Goal: Entertainment & Leisure: Browse casually

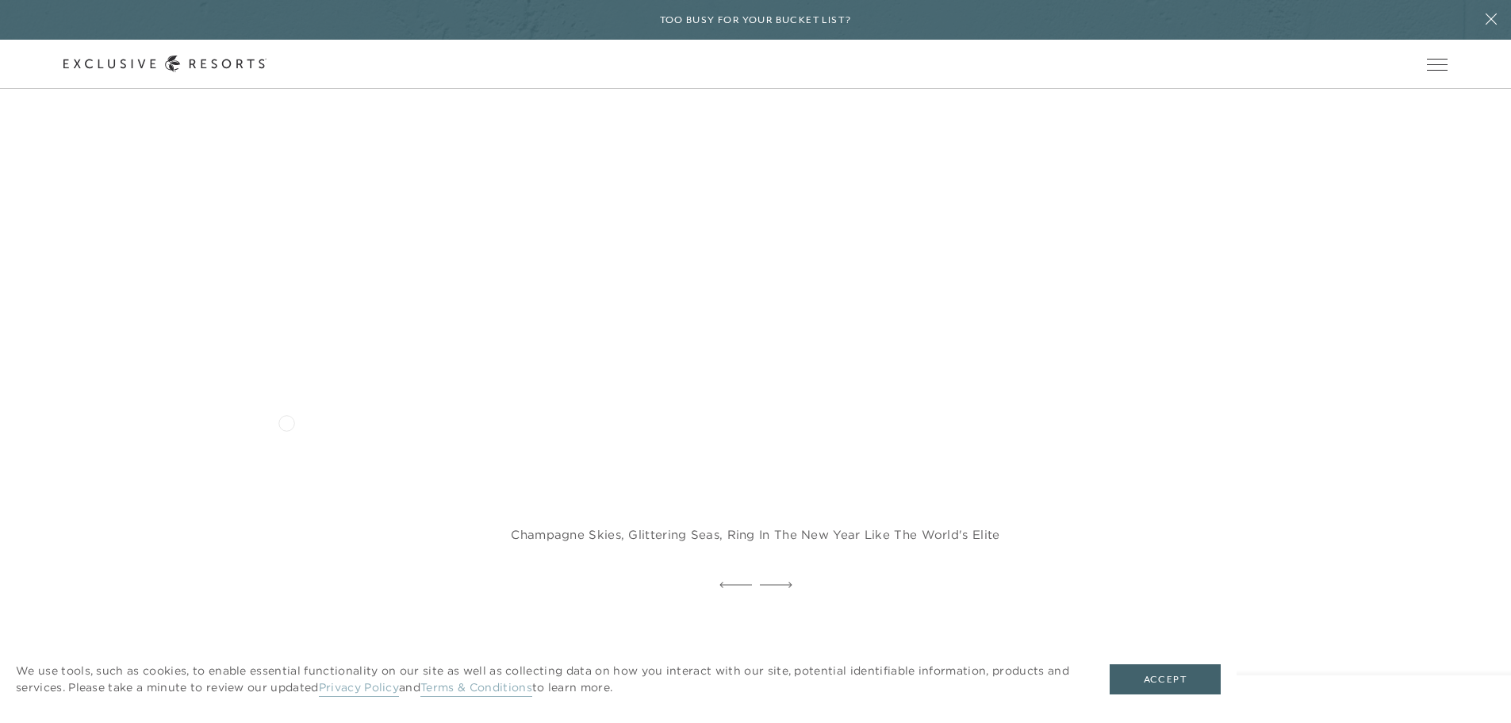
scroll to position [1428, 0]
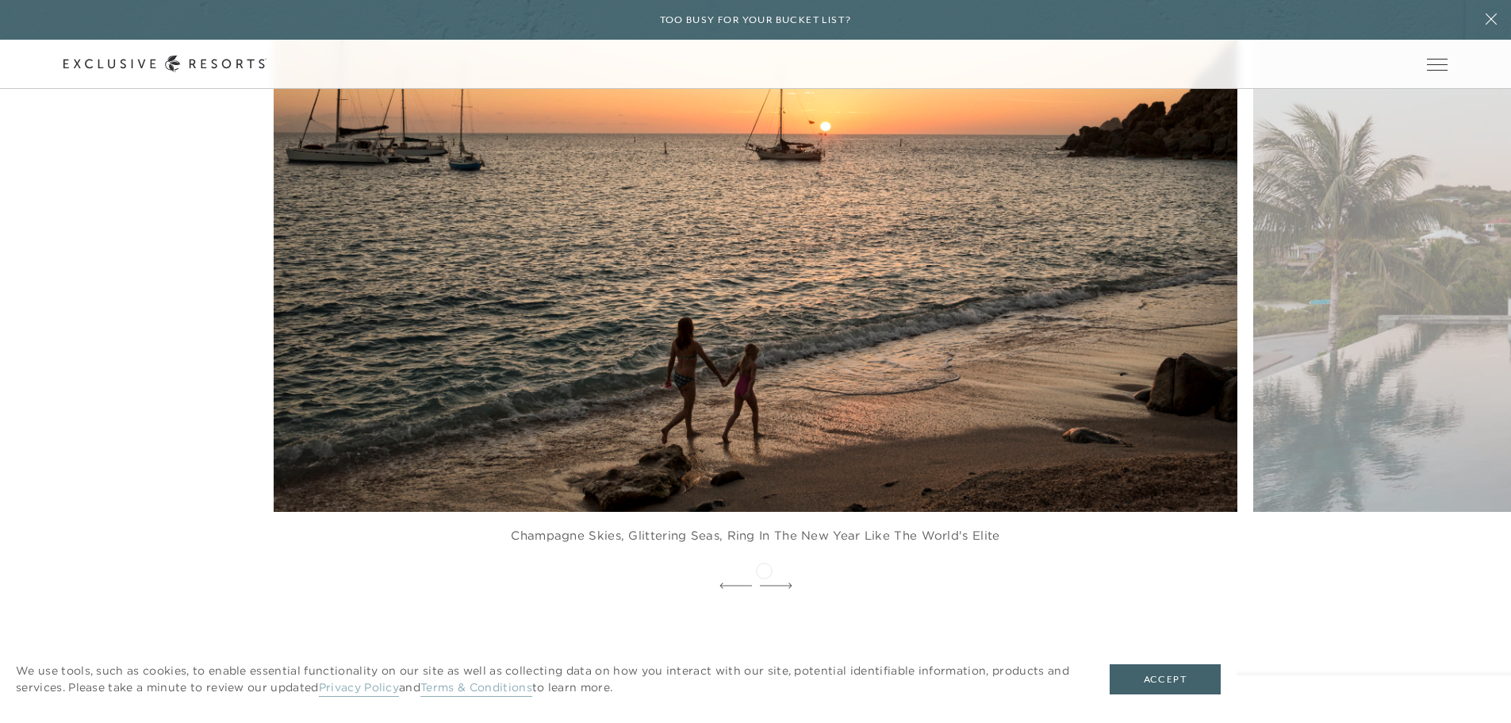
click at [764, 582] on icon at bounding box center [776, 585] width 33 height 6
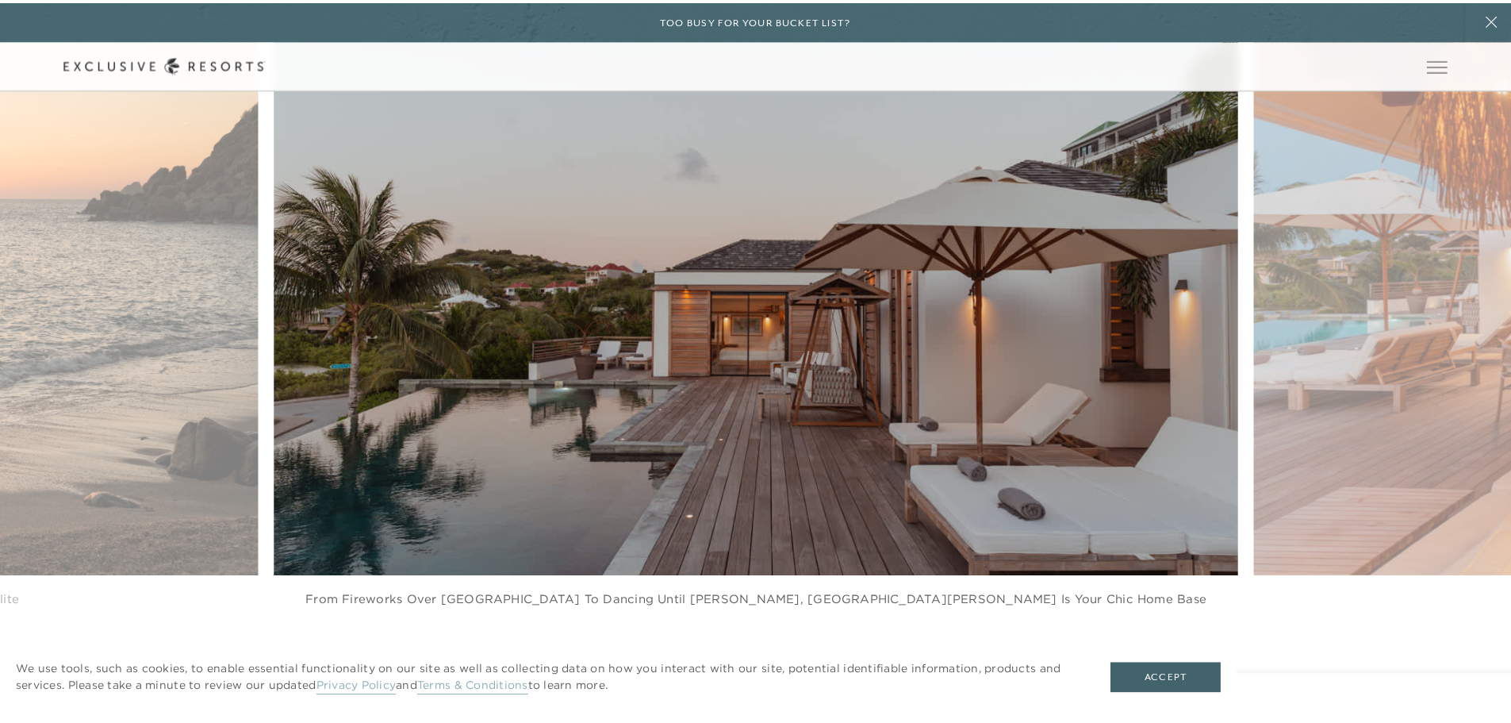
scroll to position [0, 0]
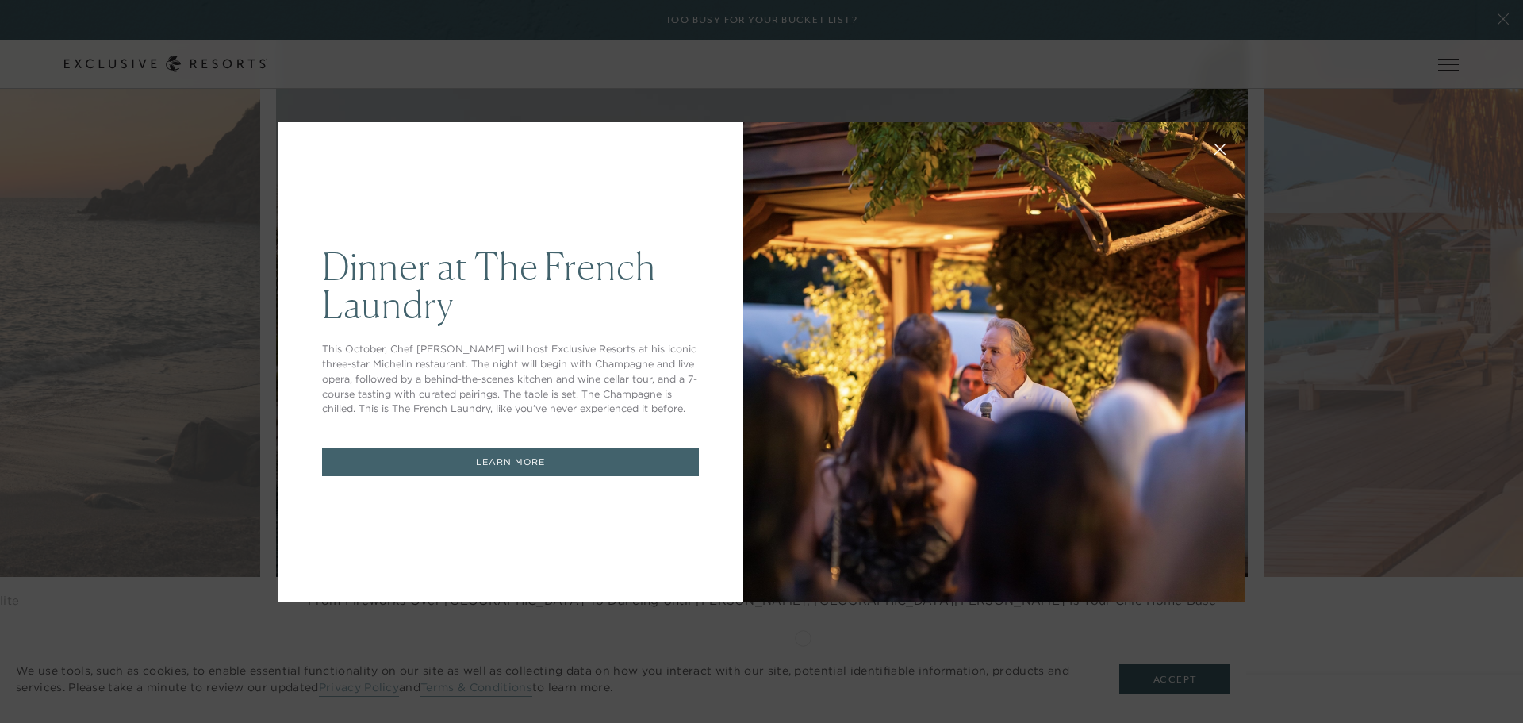
click at [1215, 150] on icon at bounding box center [1220, 149] width 10 height 10
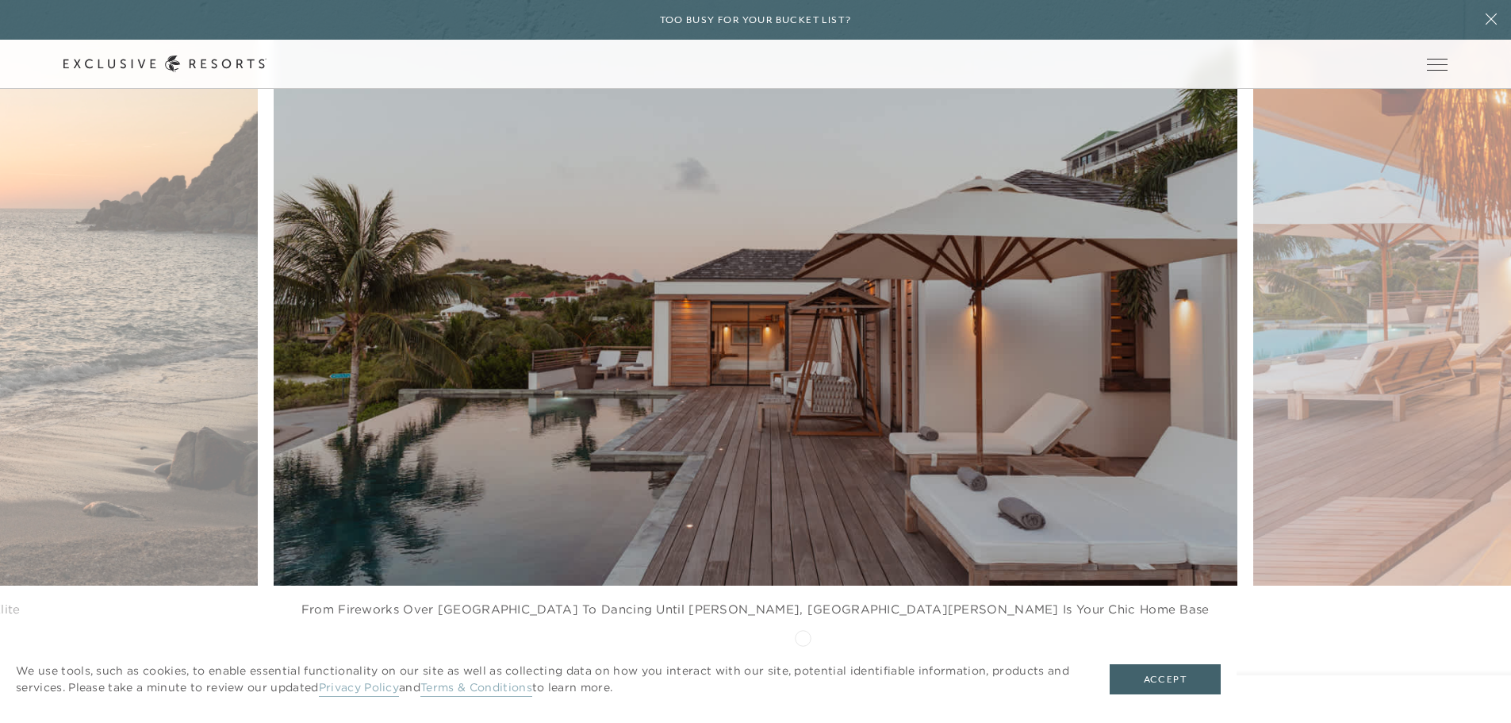
click at [1385, 241] on div "Dinner at The [GEOGRAPHIC_DATA] This October, Chef [PERSON_NAME] will host Excl…" at bounding box center [755, 361] width 1511 height 723
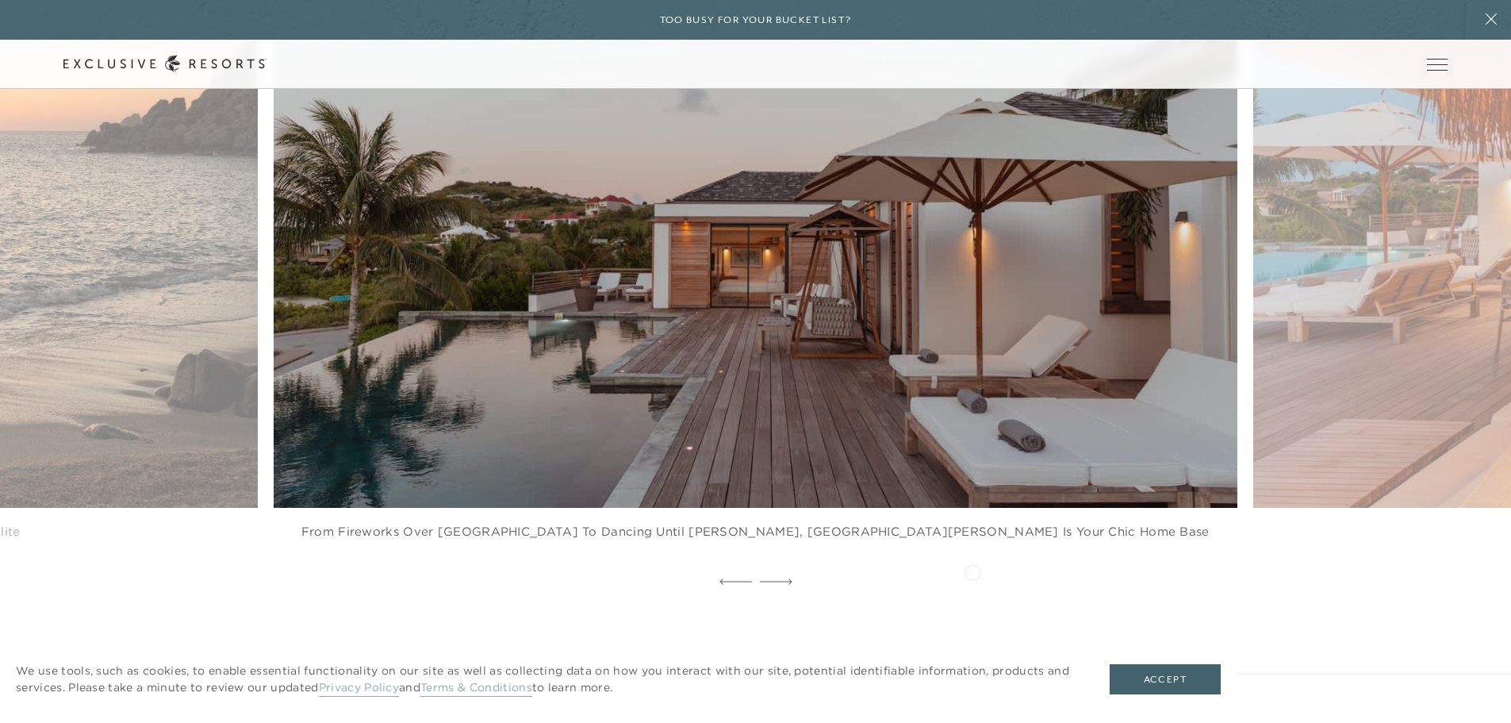
scroll to position [1433, 0]
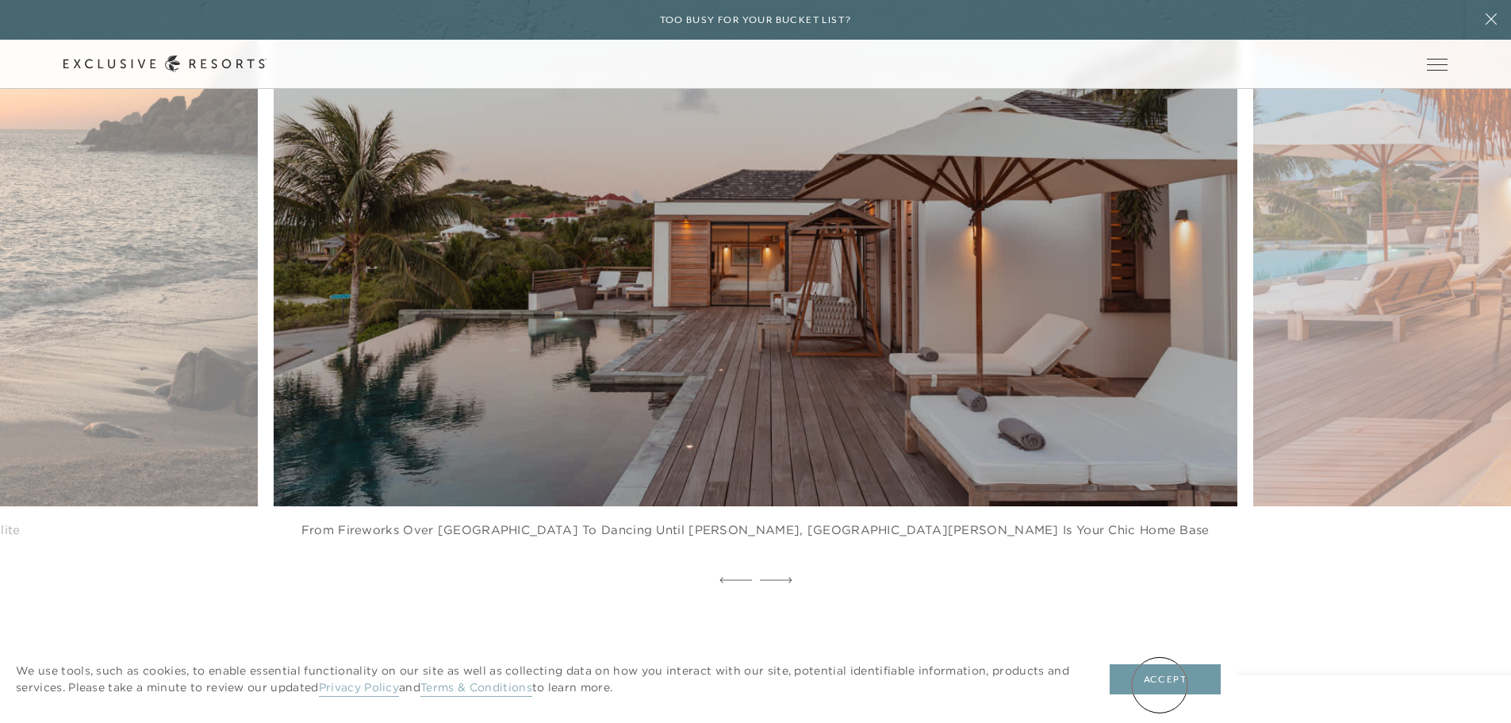
click at [1158, 671] on button "Accept" at bounding box center [1165, 679] width 111 height 30
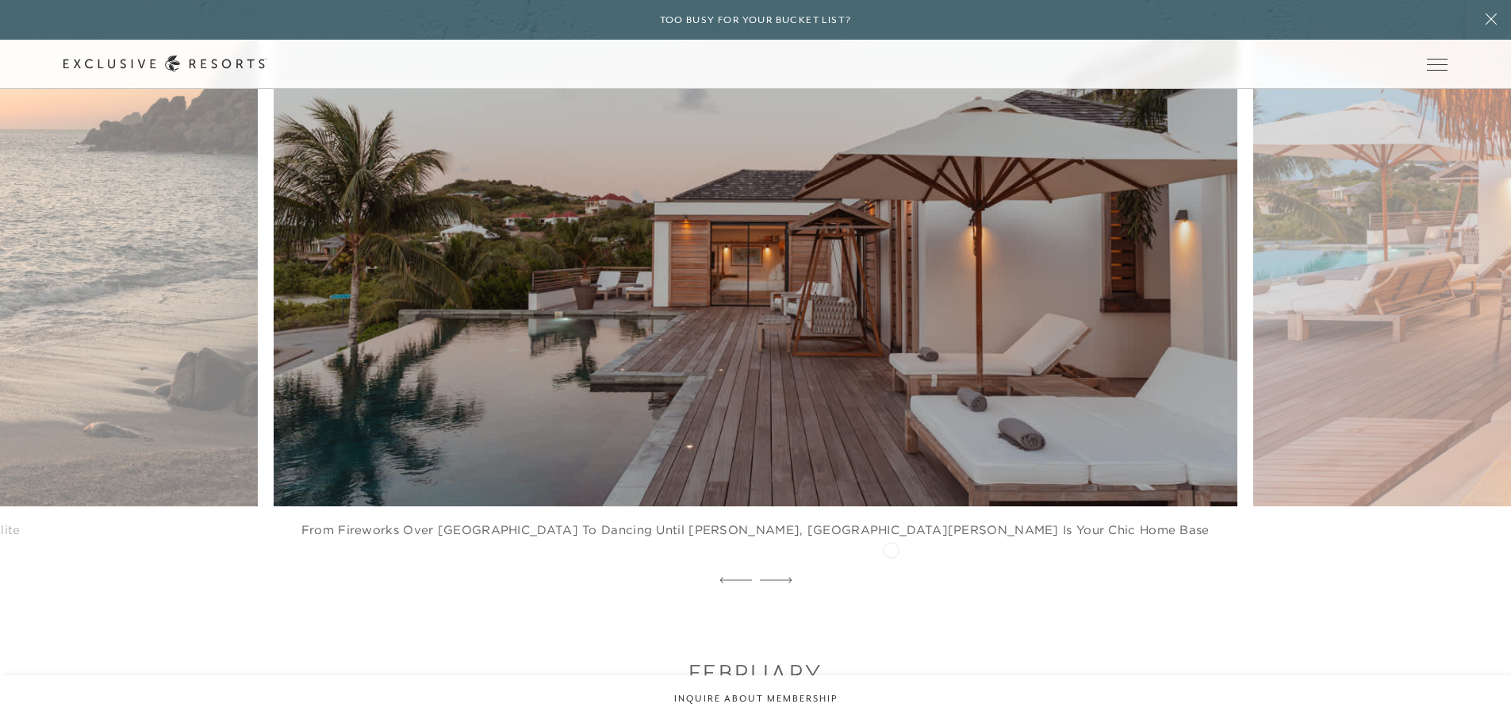
scroll to position [1354, 0]
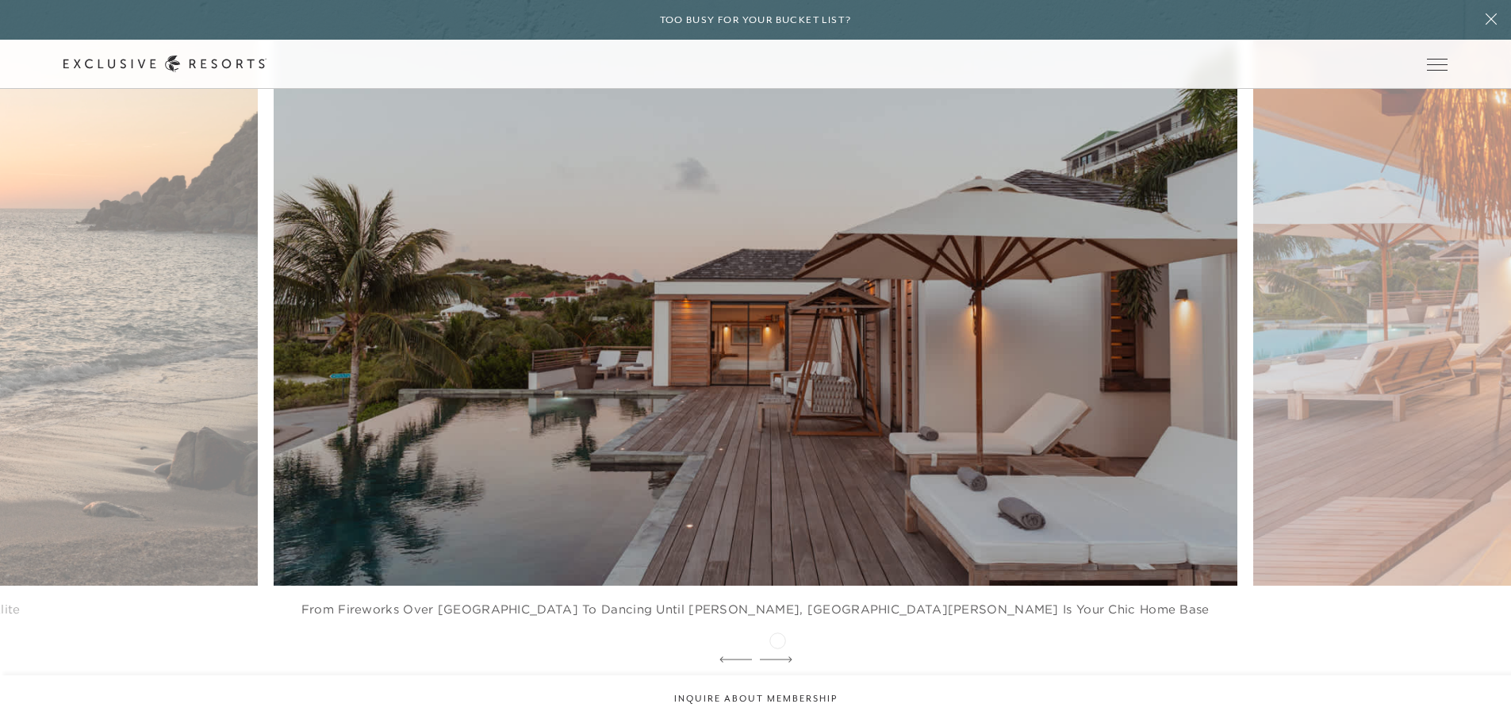
click at [777, 656] on icon at bounding box center [776, 659] width 33 height 6
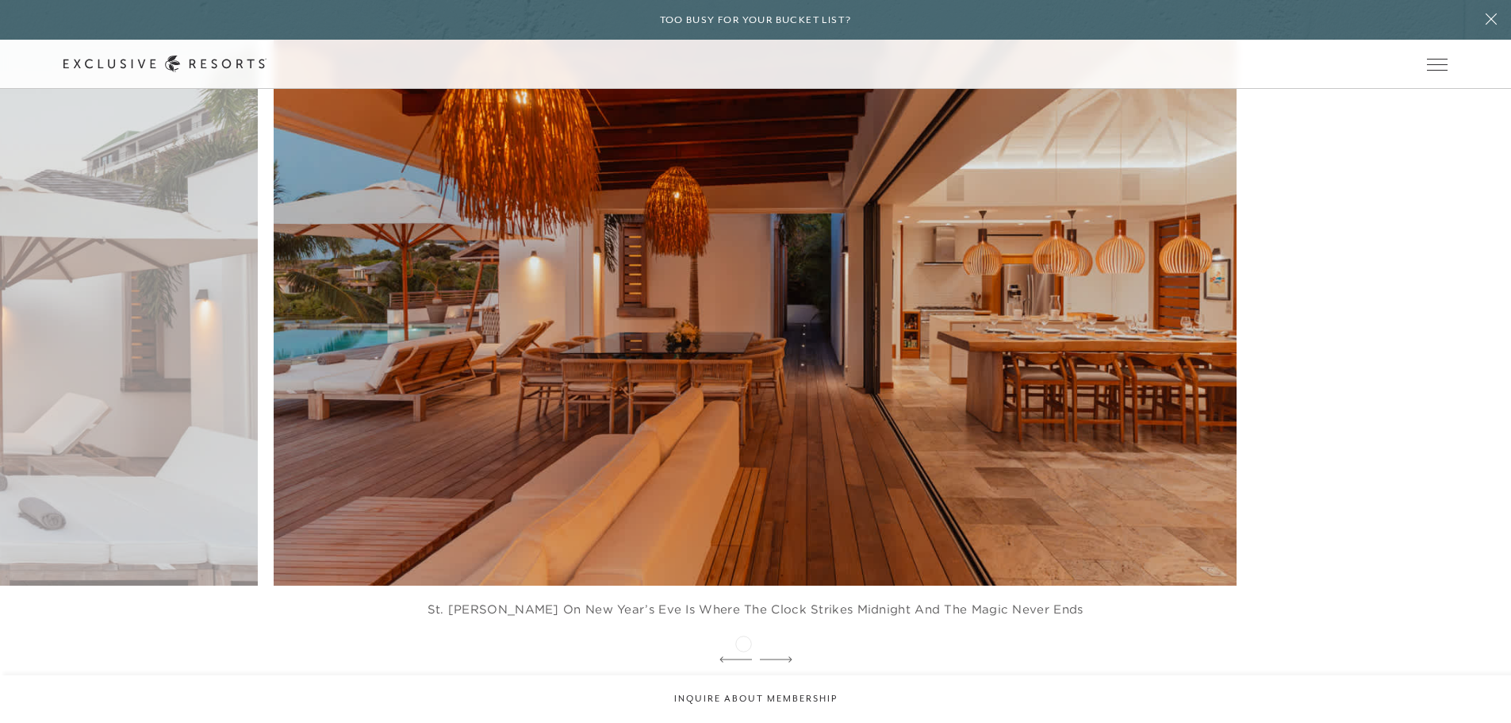
click at [743, 656] on icon at bounding box center [735, 659] width 33 height 6
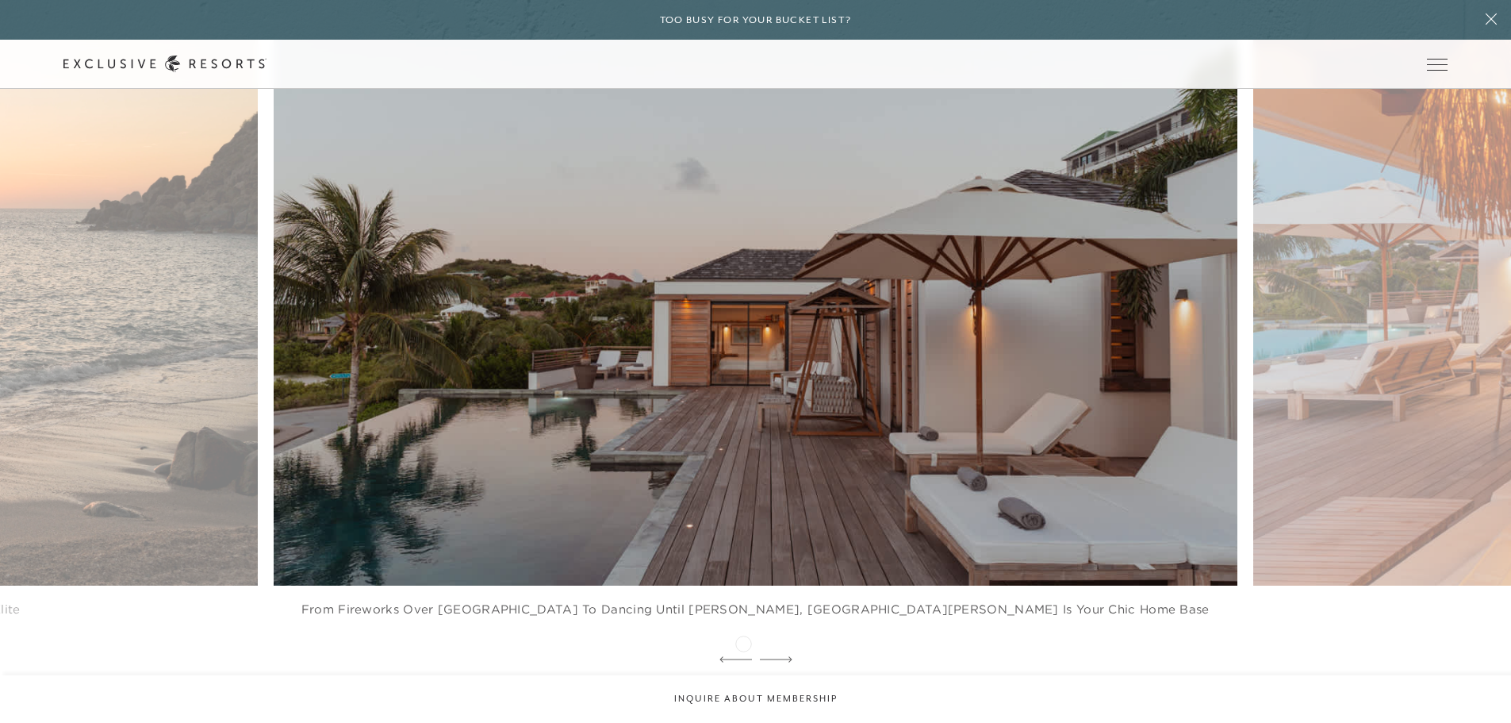
click at [743, 656] on icon at bounding box center [735, 659] width 33 height 6
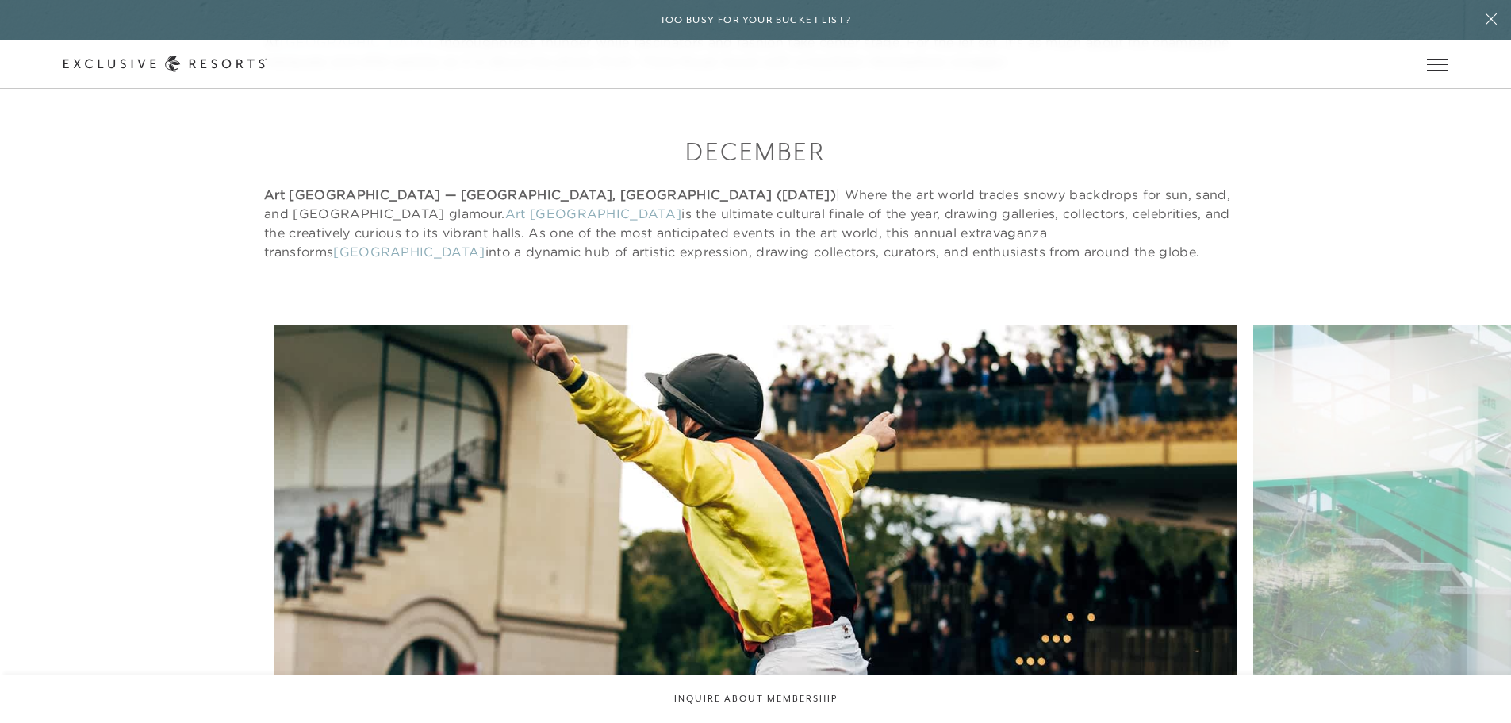
scroll to position [14759, 0]
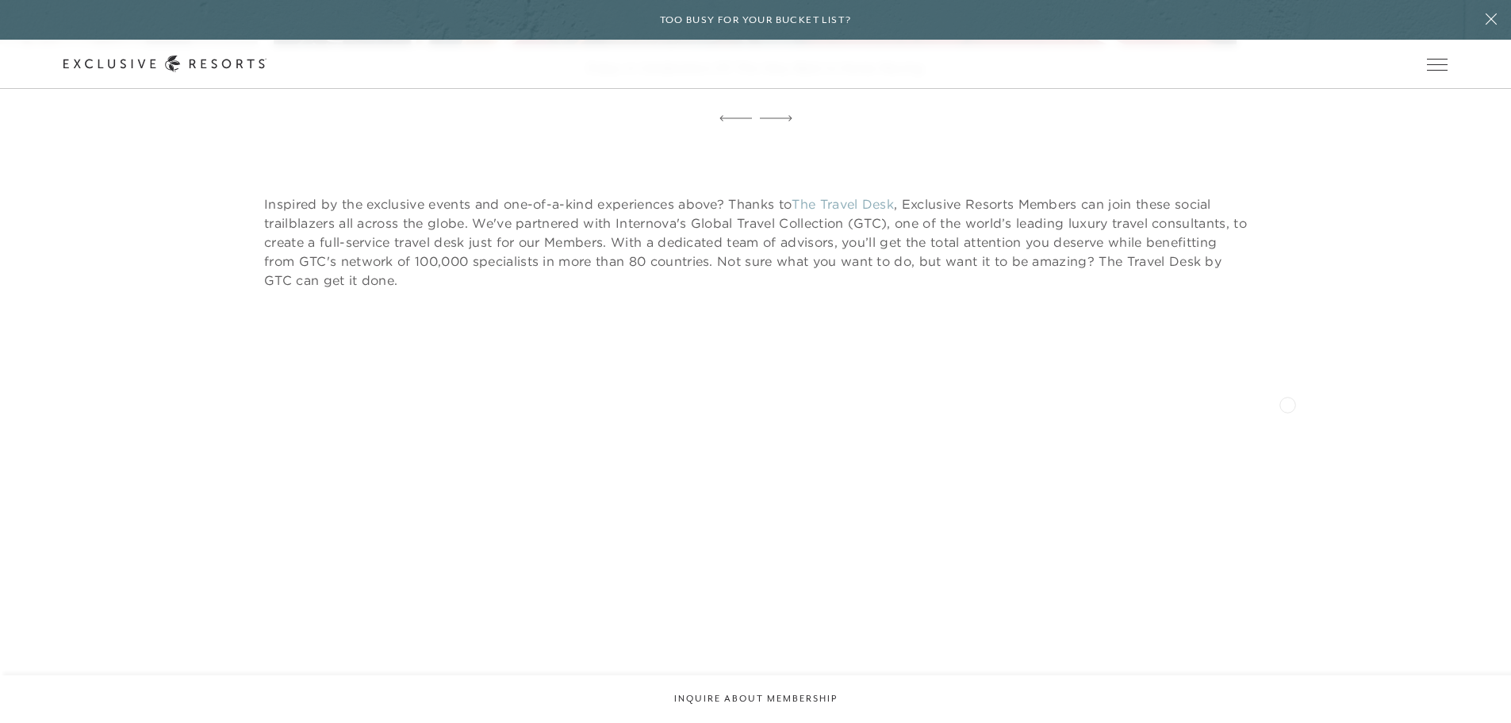
scroll to position [15552, 0]
